Goal: Task Accomplishment & Management: Manage account settings

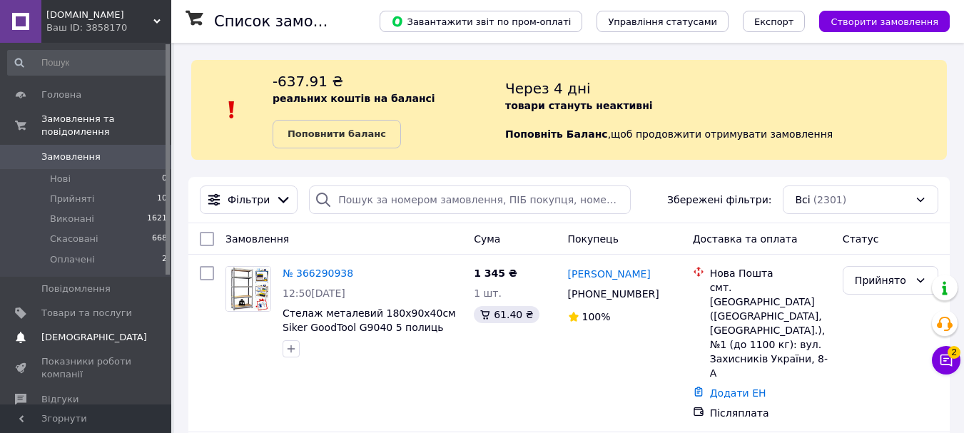
click at [74, 326] on link "Сповіщення 0 0" at bounding box center [88, 338] width 176 height 24
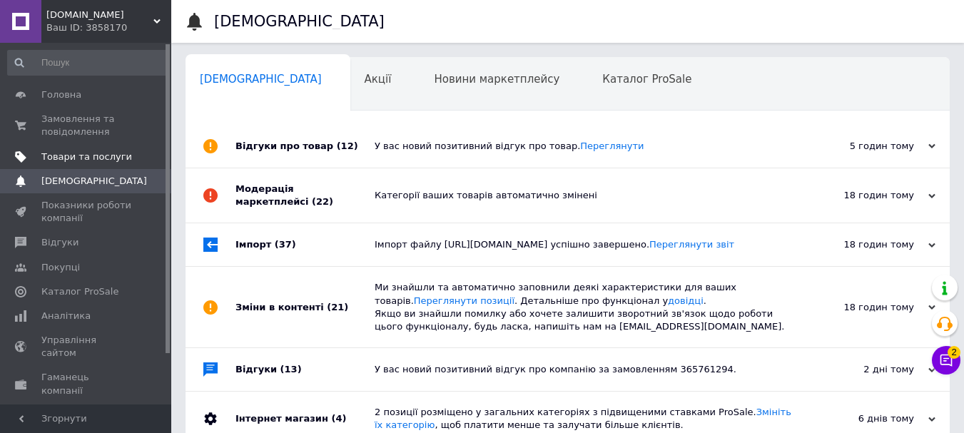
click at [86, 157] on span "Товари та послуги" at bounding box center [86, 157] width 91 height 13
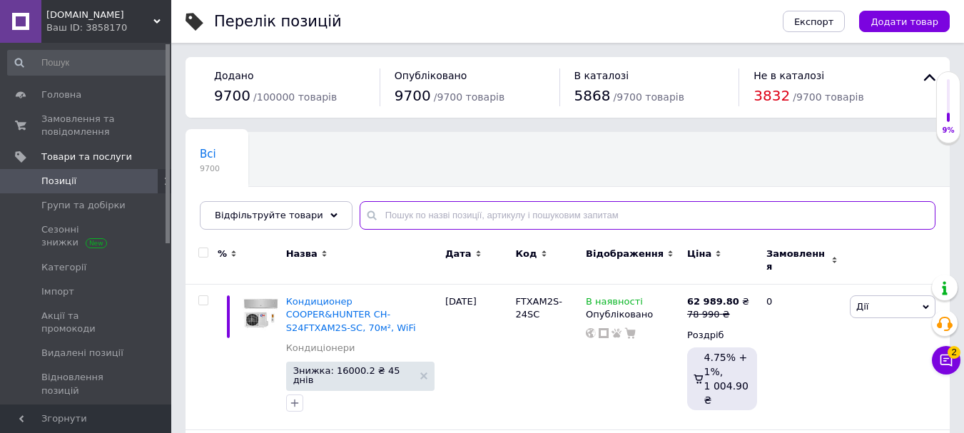
click at [376, 202] on input "text" at bounding box center [648, 215] width 576 height 29
paste input "Валіза Bonro Style (велика)"
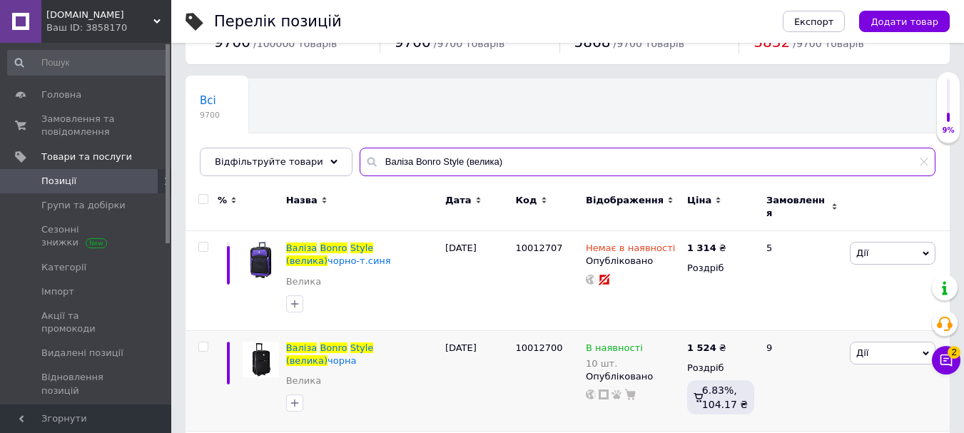
scroll to position [143, 0]
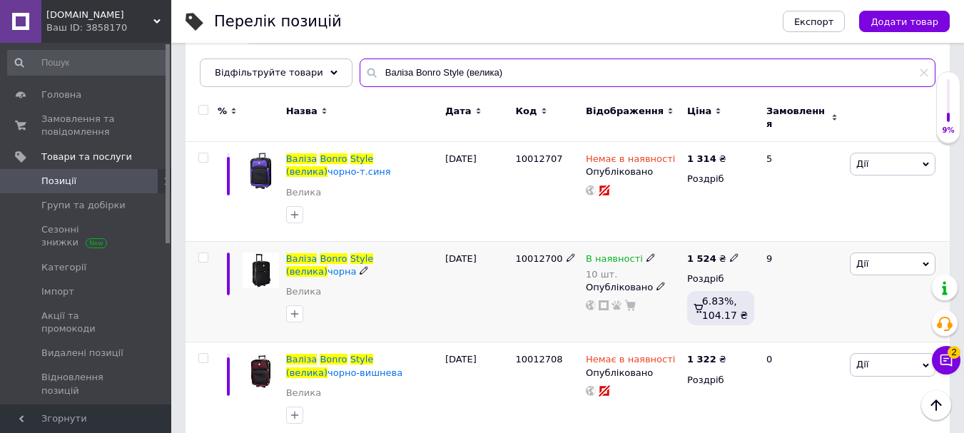
type input "Валіза Bonro Style (велика)"
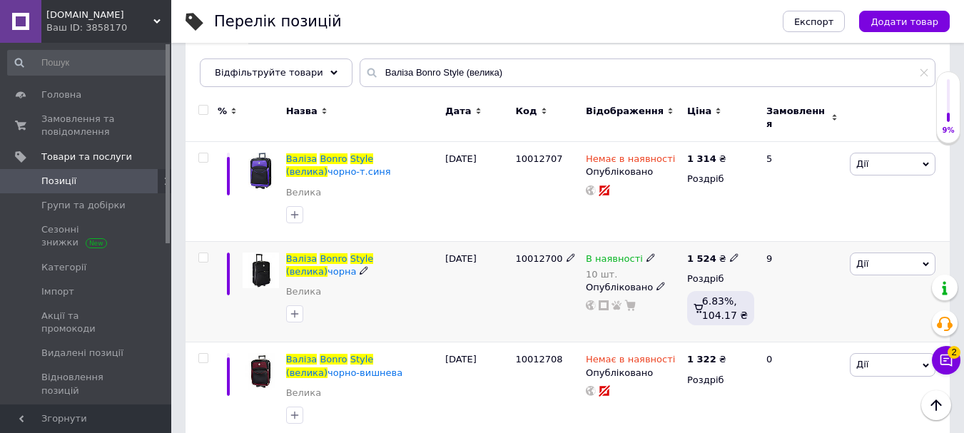
click at [608, 253] on span "В наявності" at bounding box center [614, 260] width 57 height 15
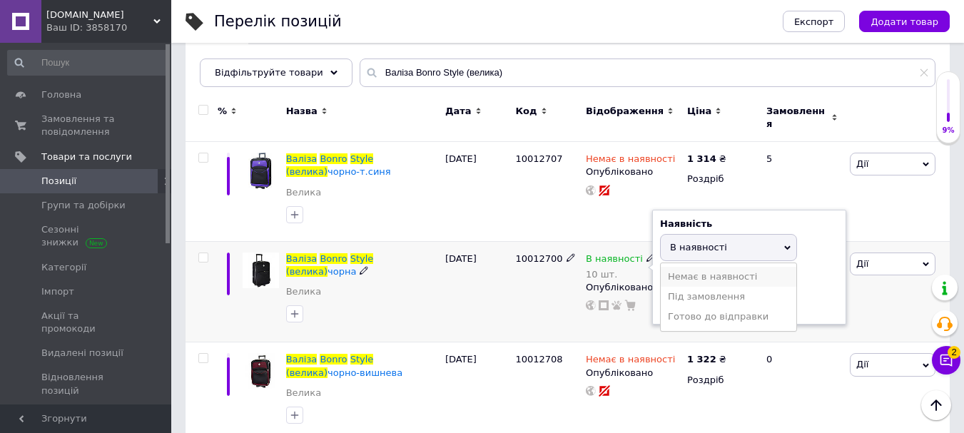
click at [677, 267] on li "Немає в наявності" at bounding box center [729, 277] width 136 height 20
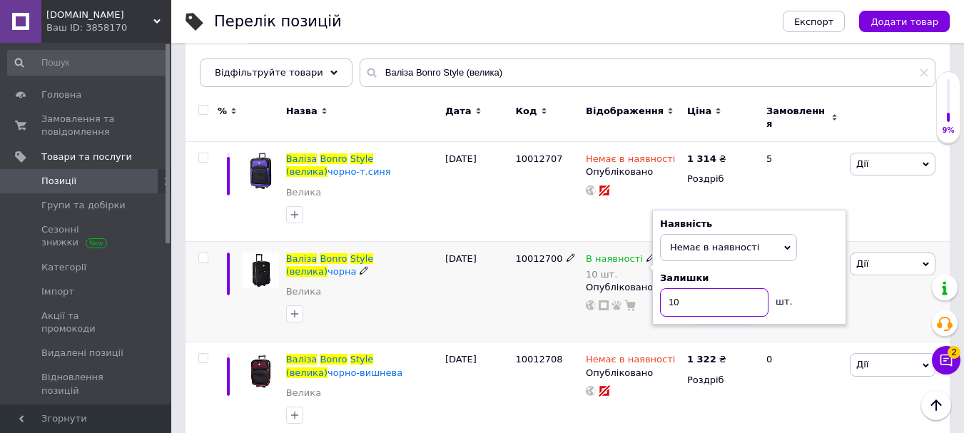
click at [694, 296] on input "10" at bounding box center [714, 302] width 109 height 29
type input "1"
click at [528, 288] on div "10012700" at bounding box center [547, 291] width 71 height 101
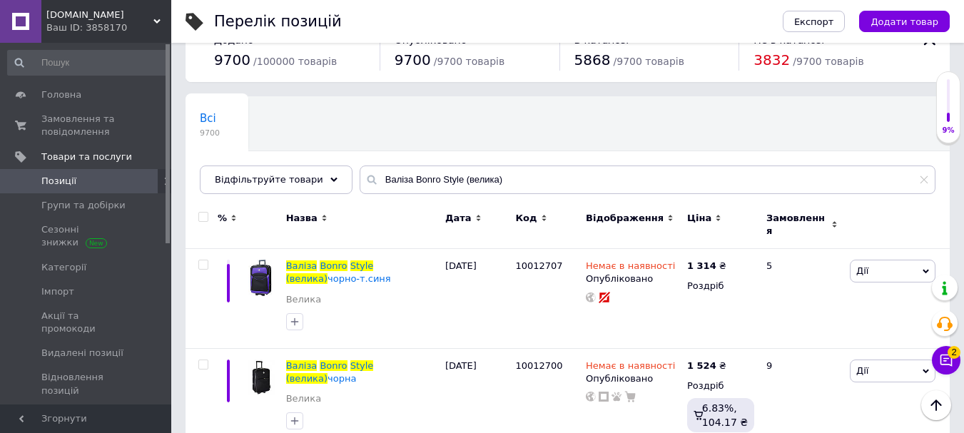
scroll to position [0, 0]
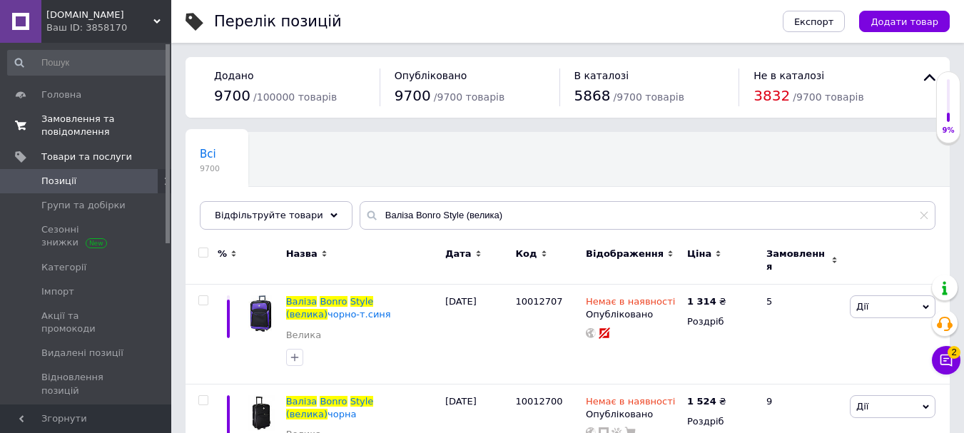
click at [102, 119] on span "Замовлення та повідомлення" at bounding box center [86, 126] width 91 height 26
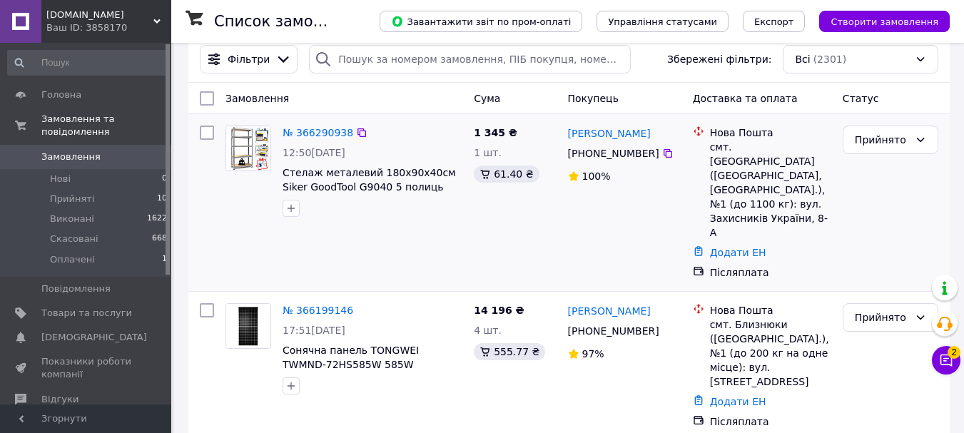
scroll to position [143, 0]
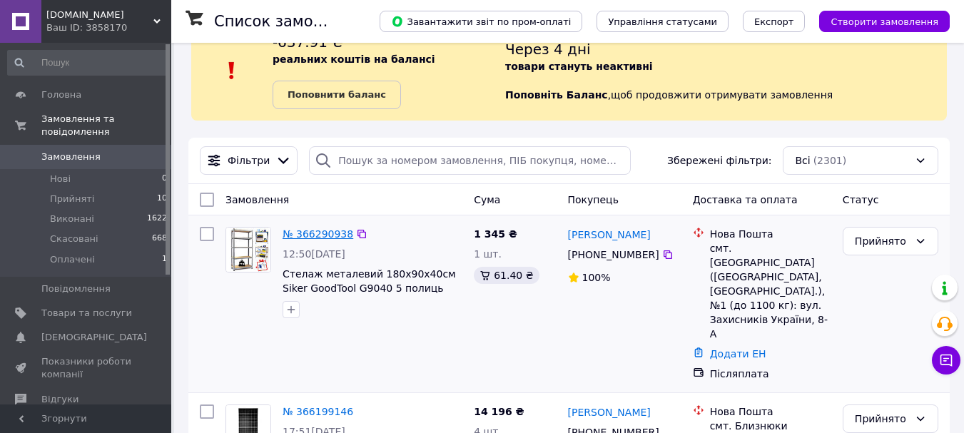
scroll to position [71, 0]
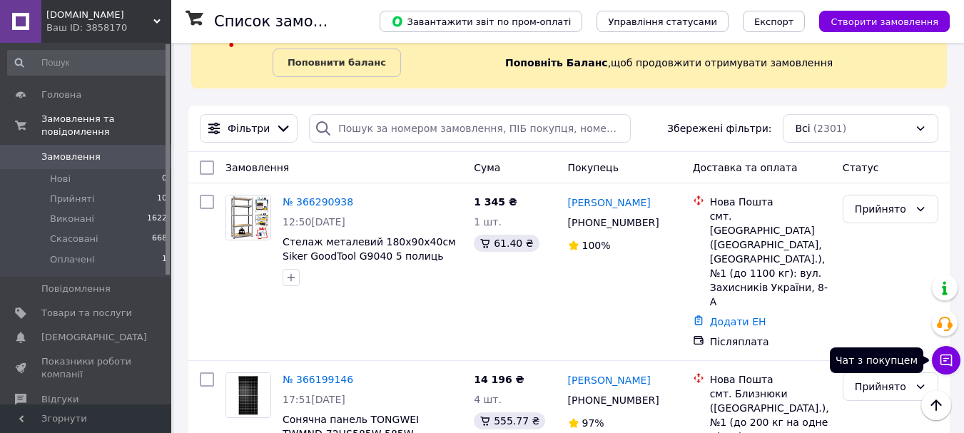
click at [949, 359] on icon at bounding box center [947, 361] width 12 height 12
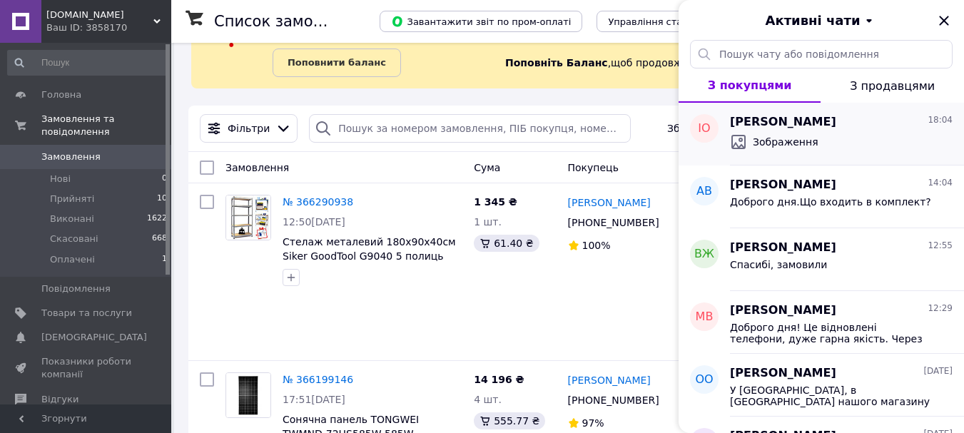
click at [799, 138] on span "Зображення" at bounding box center [786, 142] width 66 height 14
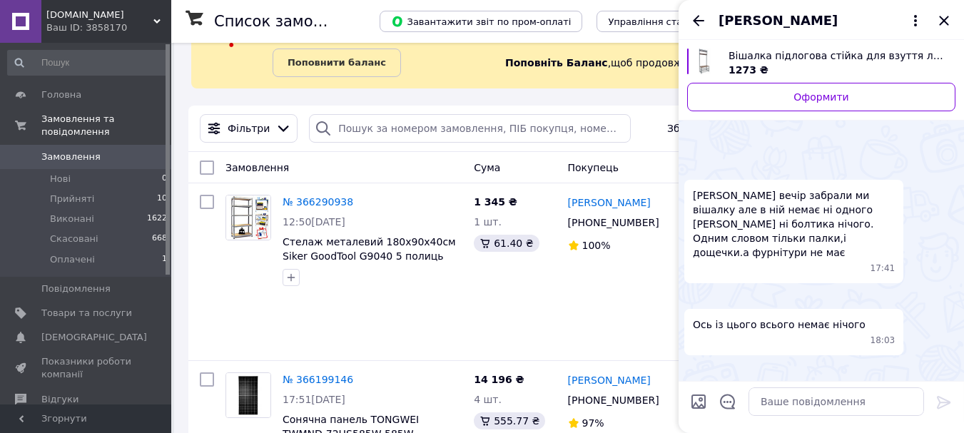
scroll to position [887, 0]
click at [695, 21] on icon "Назад" at bounding box center [698, 20] width 11 height 11
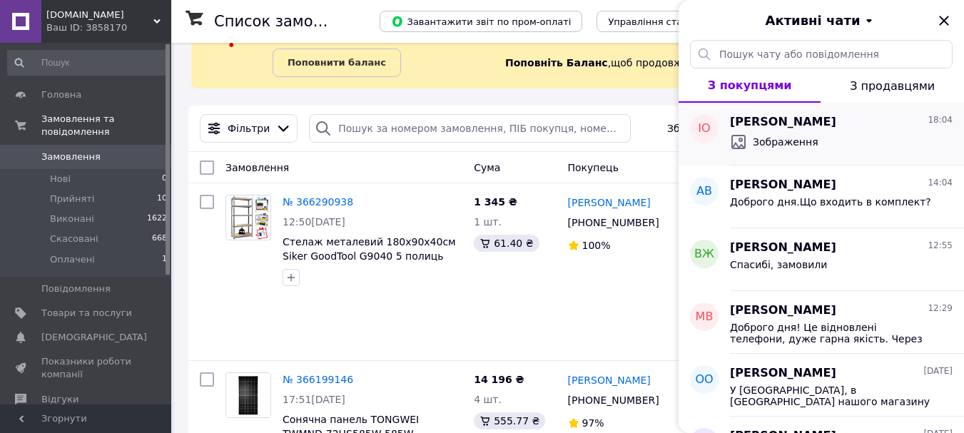
click at [807, 131] on div "Зображення" at bounding box center [841, 142] width 223 height 23
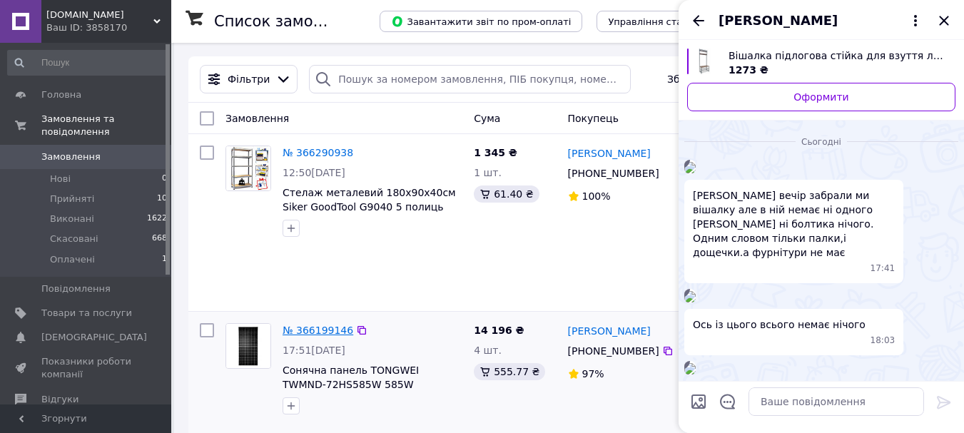
scroll to position [143, 0]
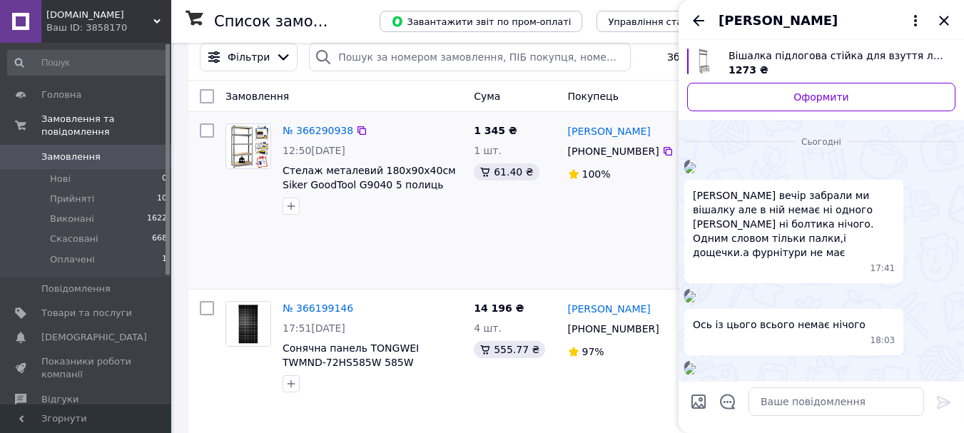
click at [253, 166] on img at bounding box center [248, 146] width 44 height 44
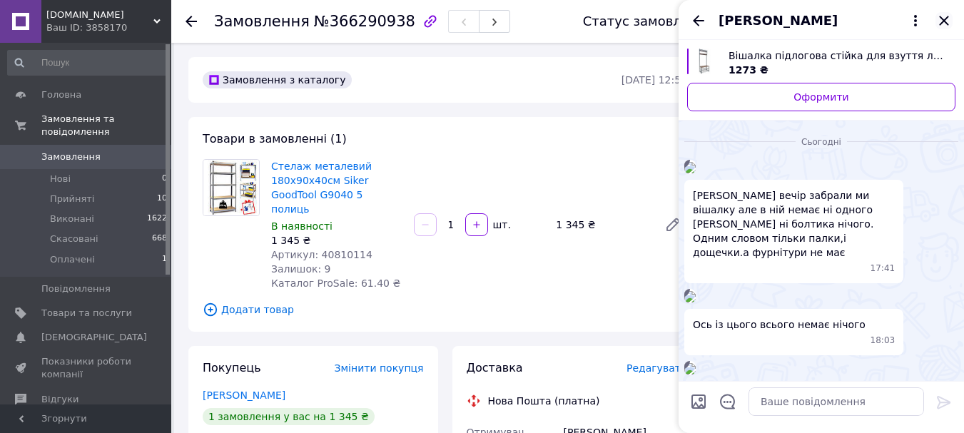
click at [944, 19] on icon "Закрити" at bounding box center [944, 20] width 17 height 17
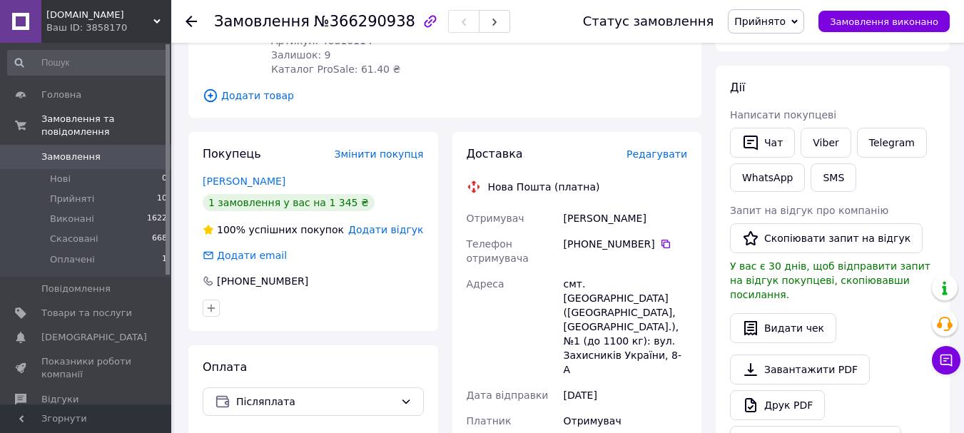
scroll to position [286, 0]
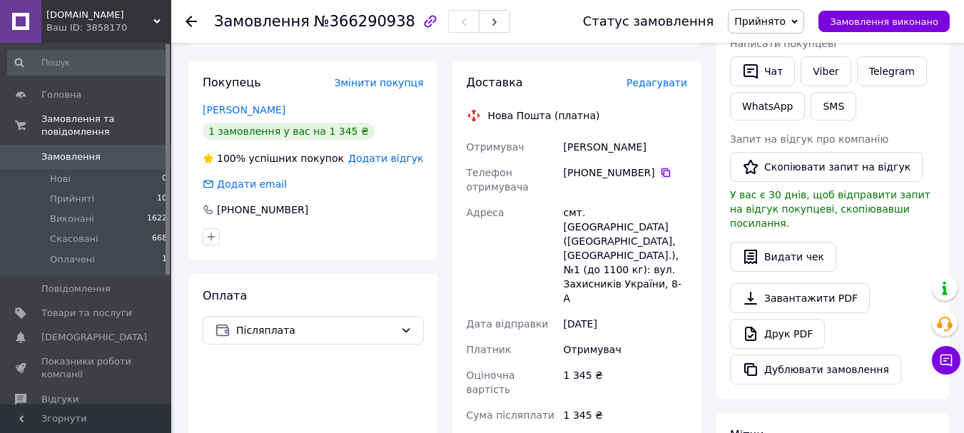
click at [662, 168] on icon at bounding box center [666, 172] width 9 height 9
click at [699, 217] on div "Доставка Редагувати Нова Пошта (платна) Отримувач Максименко Людмила Телефон от…" at bounding box center [578, 361] width 250 height 600
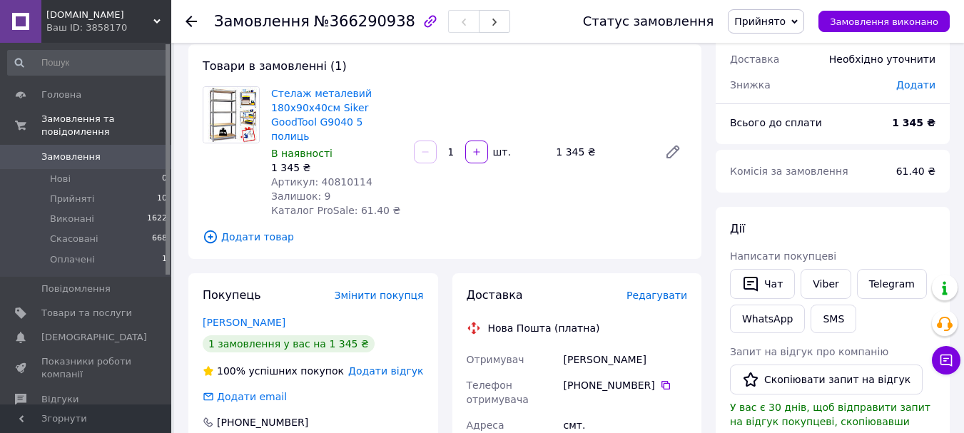
scroll to position [71, 0]
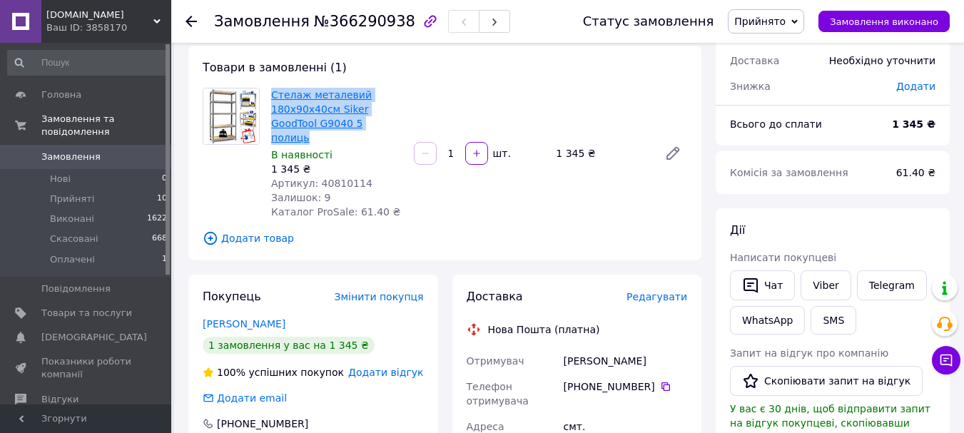
drag, startPoint x: 348, startPoint y: 126, endPoint x: 271, endPoint y: 95, distance: 82.3
click at [271, 95] on span "Стелаж металевий 180х90х40см Siker GoodTool G9040 5 полиць" at bounding box center [336, 116] width 131 height 57
copy link "Стелаж металевий 180х90х40см Siker GoodTool G9040 5 полиць"
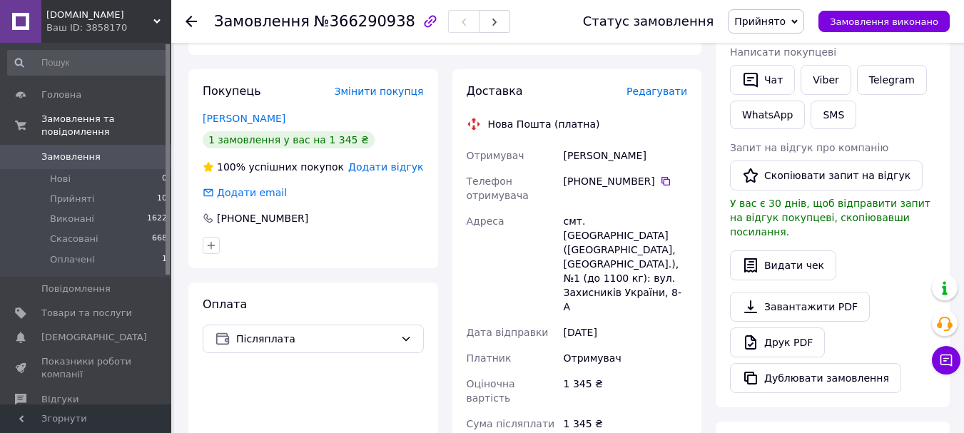
scroll to position [286, 0]
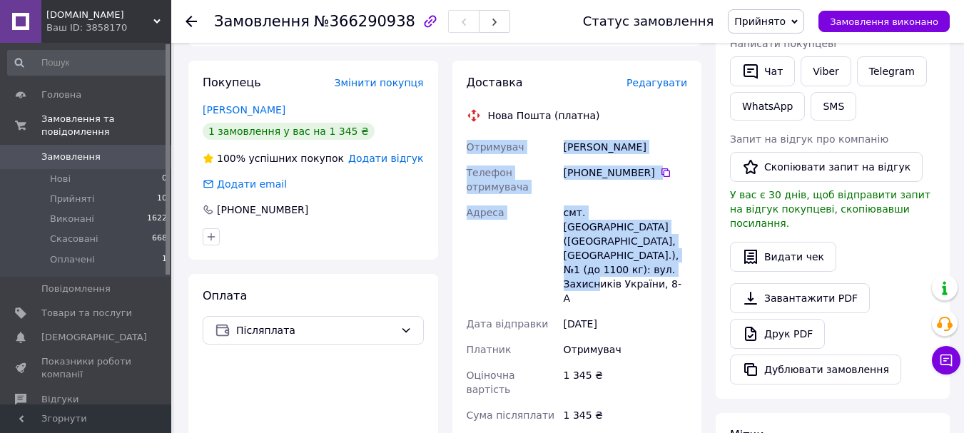
drag, startPoint x: 463, startPoint y: 129, endPoint x: 673, endPoint y: 235, distance: 235.3
click at [673, 235] on div "Отримувач Максименко Людмила Телефон отримувача +380 68 743 92 38   Адреса смт.…" at bounding box center [577, 321] width 227 height 374
copy div "Отримувач Максименко Людмила Телефон отримувача +380 68 743 92 38   Адреса смт.…"
click at [702, 208] on div "Доставка Редагувати Нова Пошта (платна) Отримувач Максименко Людмила Телефон от…" at bounding box center [577, 361] width 264 height 600
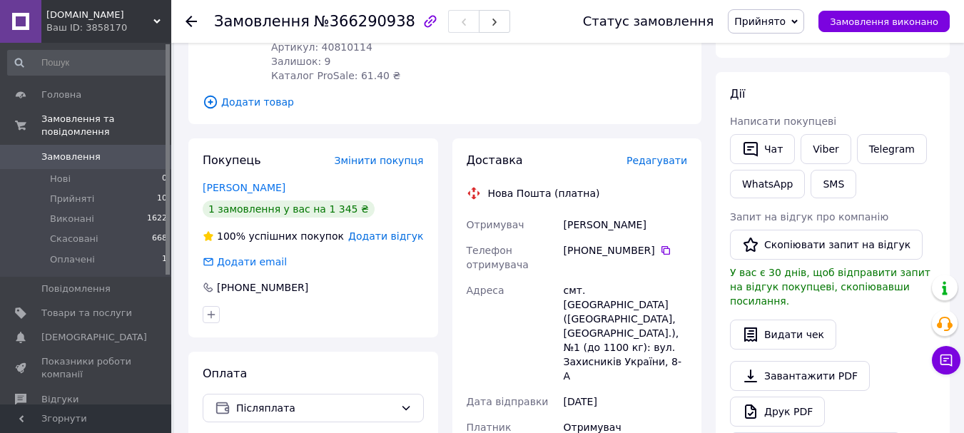
scroll to position [214, 0]
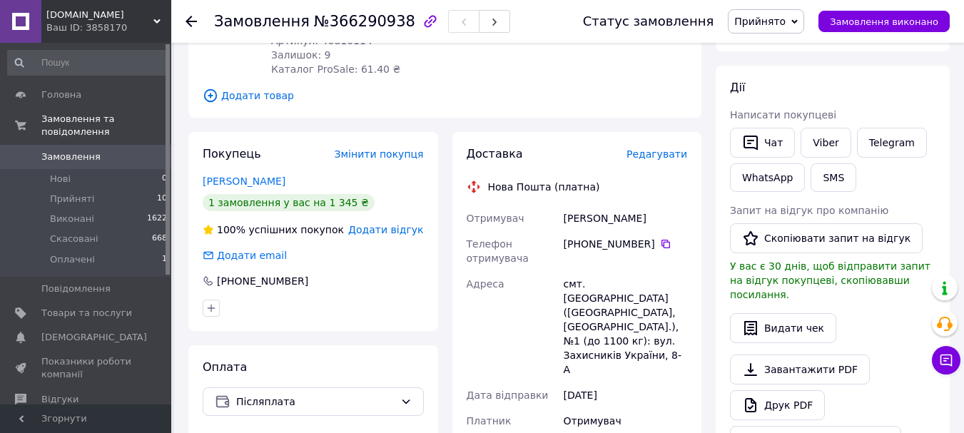
click at [591, 206] on div "Максименко Людмила" at bounding box center [625, 219] width 129 height 26
click at [594, 206] on div "Максименко Людмила" at bounding box center [625, 219] width 129 height 26
copy div "Максименко Людмила"
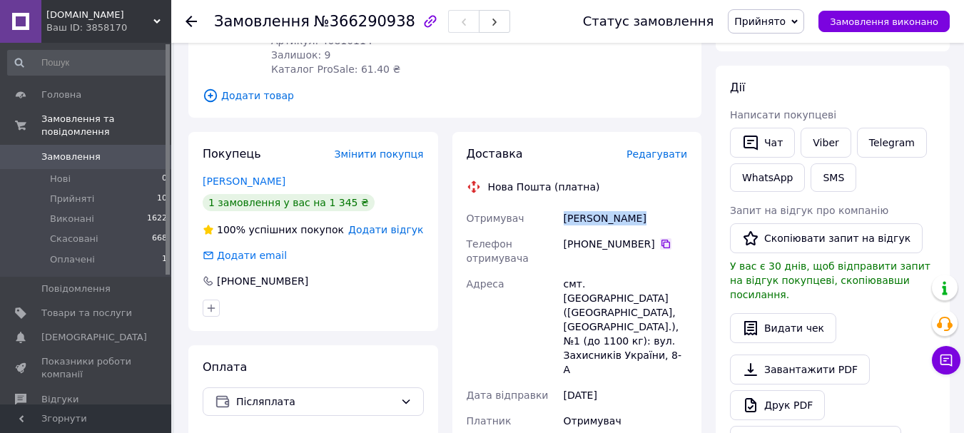
click at [662, 240] on icon at bounding box center [666, 244] width 9 height 9
click at [595, 273] on div "смт. [GEOGRAPHIC_DATA] ([GEOGRAPHIC_DATA], [GEOGRAPHIC_DATA].), №1 (до 1100 кг)…" at bounding box center [625, 326] width 129 height 111
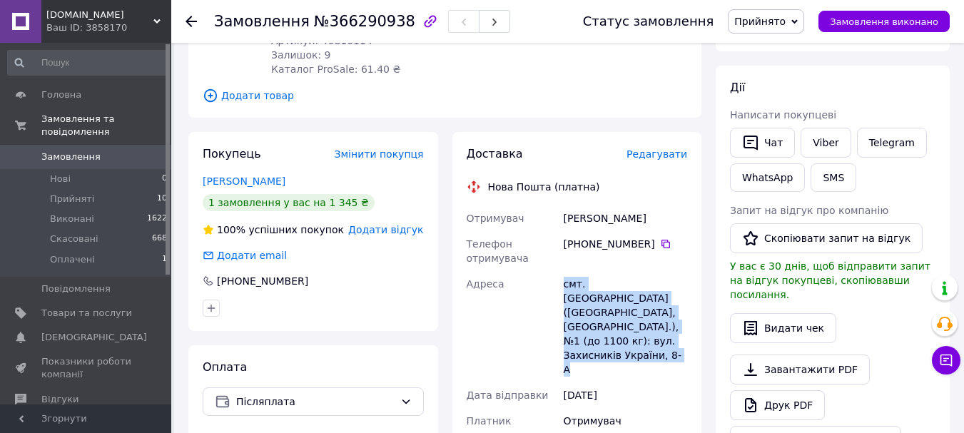
click at [595, 273] on div "смт. [GEOGRAPHIC_DATA] ([GEOGRAPHIC_DATA], [GEOGRAPHIC_DATA].), №1 (до 1100 кг)…" at bounding box center [625, 326] width 129 height 111
copy div "смт. [GEOGRAPHIC_DATA] ([GEOGRAPHIC_DATA], [GEOGRAPHIC_DATA].), №1 (до 1100 кг)…"
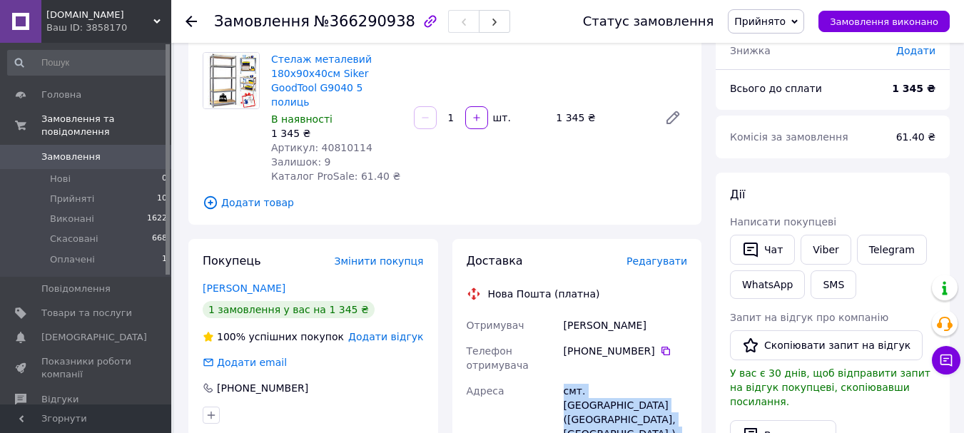
scroll to position [0, 0]
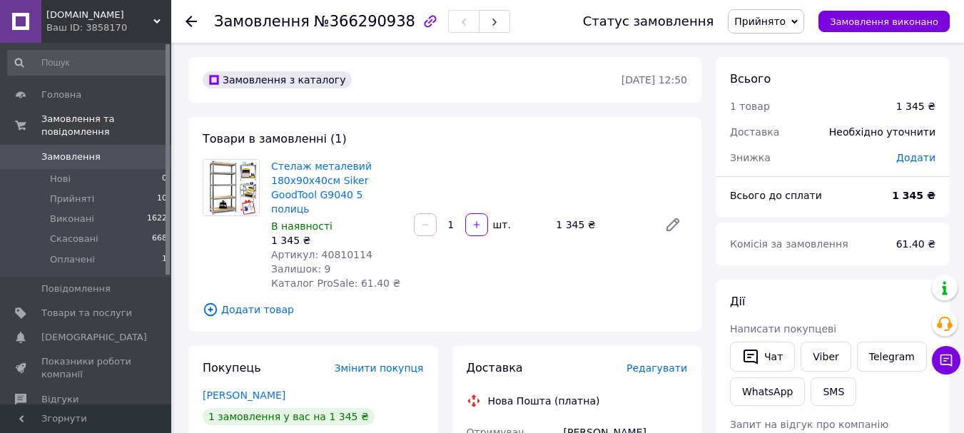
click at [336, 249] on span "Артикул: 40810114" at bounding box center [321, 254] width 101 height 11
copy span "40810114"
click at [946, 358] on icon at bounding box center [946, 360] width 14 height 14
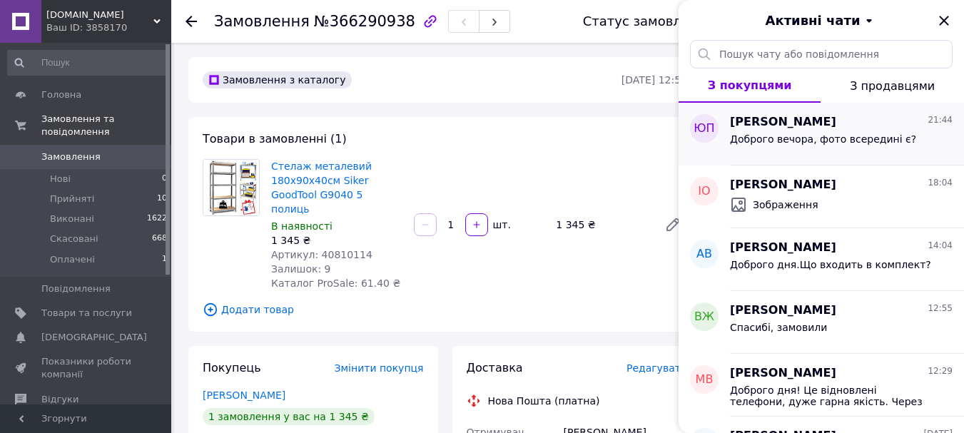
click at [763, 123] on span "Юлія Пасічник" at bounding box center [783, 122] width 106 height 16
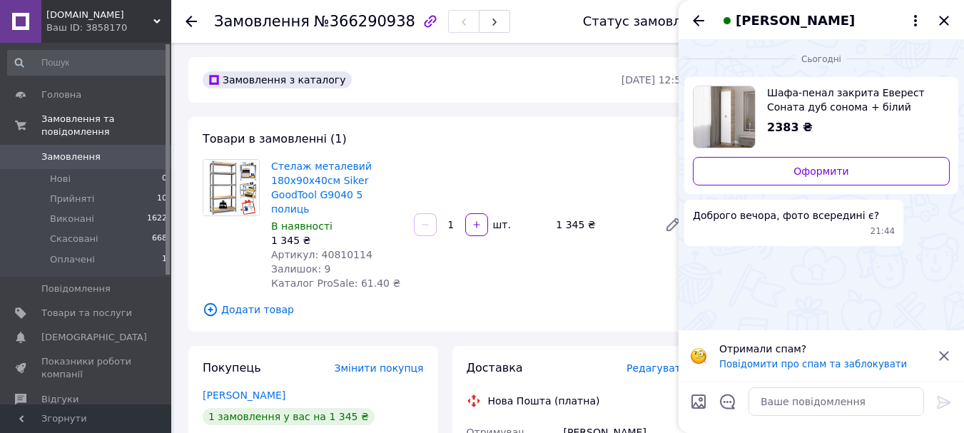
click at [731, 128] on img "Переглянути товар" at bounding box center [724, 116] width 61 height 61
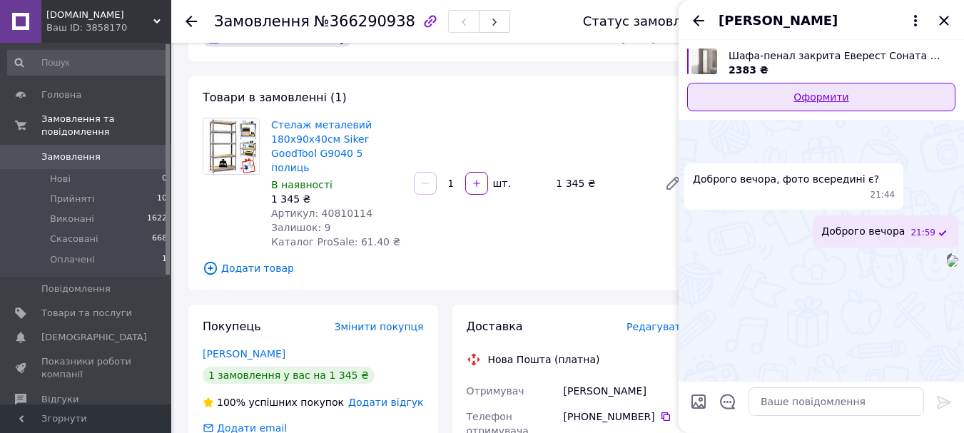
scroll to position [71, 0]
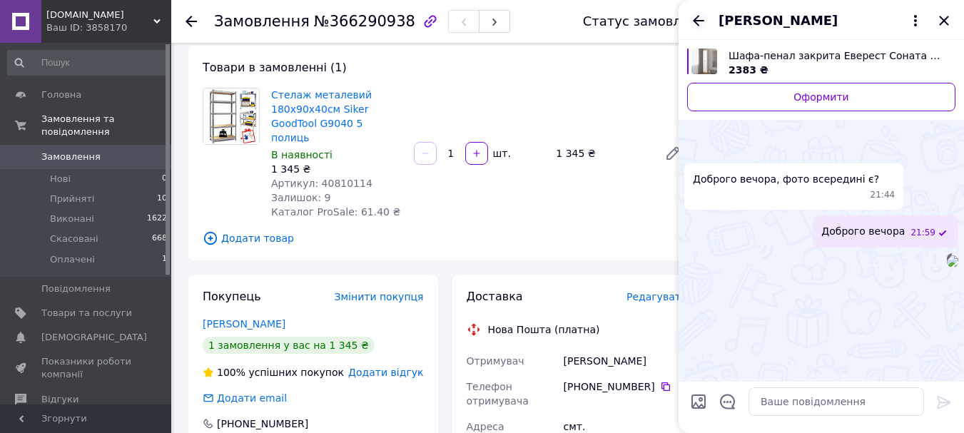
click at [695, 25] on icon "Назад" at bounding box center [698, 20] width 17 height 17
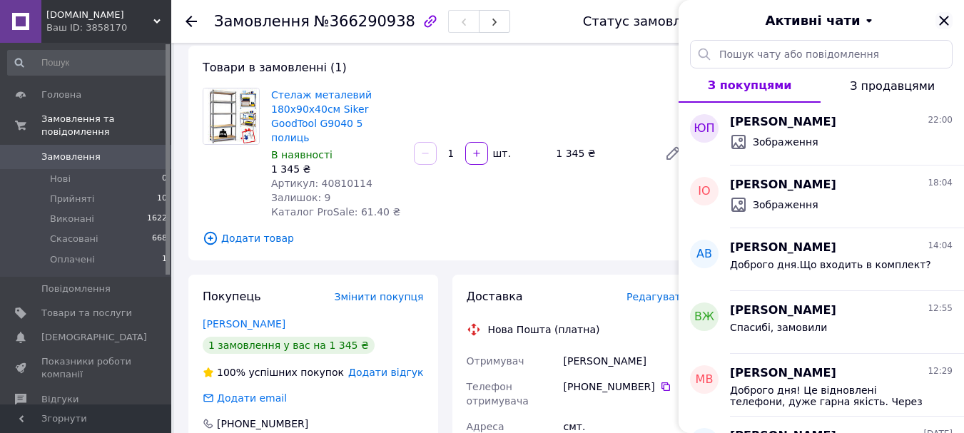
click at [944, 15] on icon "Закрити" at bounding box center [944, 20] width 17 height 17
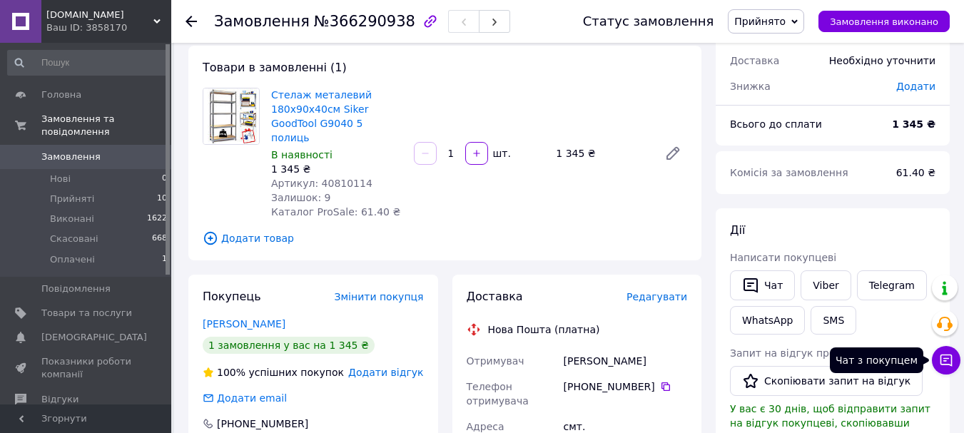
click at [951, 363] on icon at bounding box center [946, 360] width 14 height 14
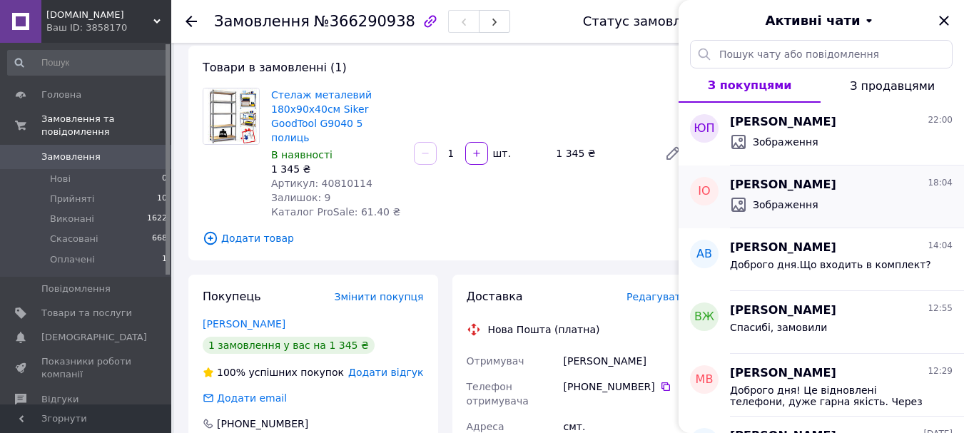
click at [803, 202] on span "Зображення" at bounding box center [786, 205] width 66 height 14
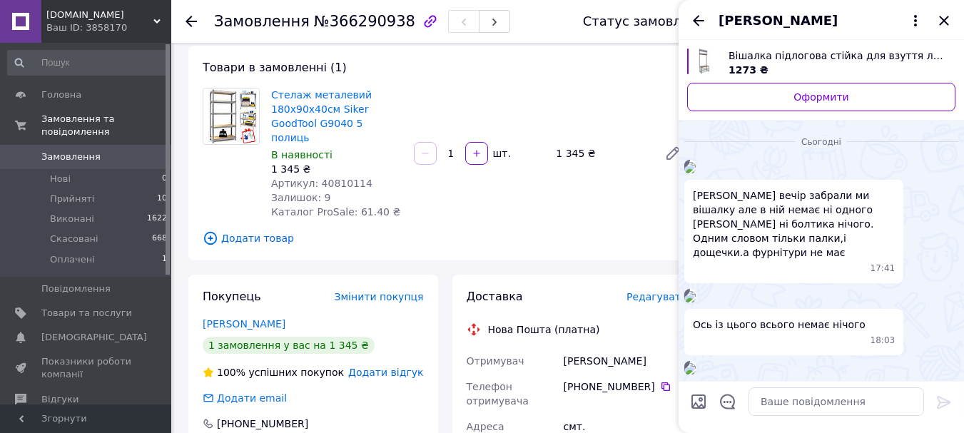
scroll to position [958, 0]
